Goal: Task Accomplishment & Management: Manage account settings

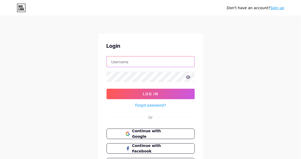
click at [148, 60] on input "text" at bounding box center [151, 61] width 88 height 11
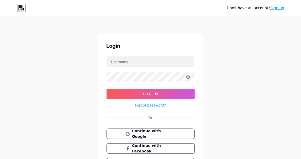
click at [91, 100] on div "Don't have an account? Sign up Login Log In Forgot password? Or Continue with G…" at bounding box center [150, 97] width 301 height 194
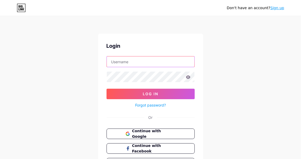
drag, startPoint x: 130, startPoint y: 63, endPoint x: 134, endPoint y: 63, distance: 4.2
click at [130, 63] on input "text" at bounding box center [151, 61] width 88 height 11
type input "[EMAIL_ADDRESS][DOMAIN_NAME]"
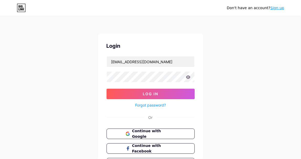
click at [107, 89] on button "Log In" at bounding box center [151, 94] width 88 height 11
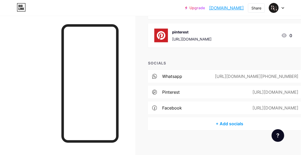
scroll to position [289, 0]
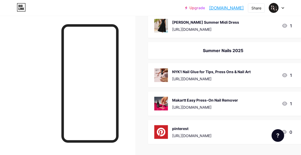
click at [196, 72] on div "NYK1 Nail Glue for Tips, Press Ons & Nail Art" at bounding box center [211, 72] width 79 height 6
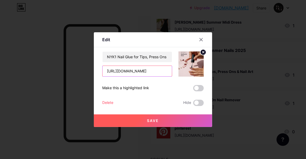
drag, startPoint x: 159, startPoint y: 71, endPoint x: 102, endPoint y: 73, distance: 57.0
click at [102, 73] on div "Edit Content YouTube Play YouTube video without leaving your page. ADD Vimeo Pl…" at bounding box center [153, 79] width 118 height 95
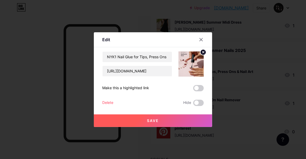
drag, startPoint x: 118, startPoint y: 71, endPoint x: 98, endPoint y: 70, distance: 20.5
click at [97, 70] on div "Edit Content YouTube Play YouTube video without leaving your page. ADD Vimeo Pl…" at bounding box center [153, 79] width 118 height 95
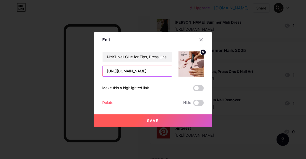
drag, startPoint x: 154, startPoint y: 72, endPoint x: 101, endPoint y: 72, distance: 53.3
click at [101, 72] on div "Edit Content YouTube Play YouTube video without leaving your page. ADD Vimeo Pl…" at bounding box center [153, 79] width 118 height 95
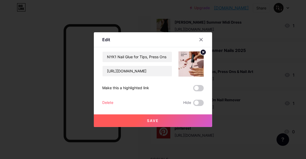
click at [51, 33] on div at bounding box center [153, 79] width 306 height 159
